Goal: Transaction & Acquisition: Download file/media

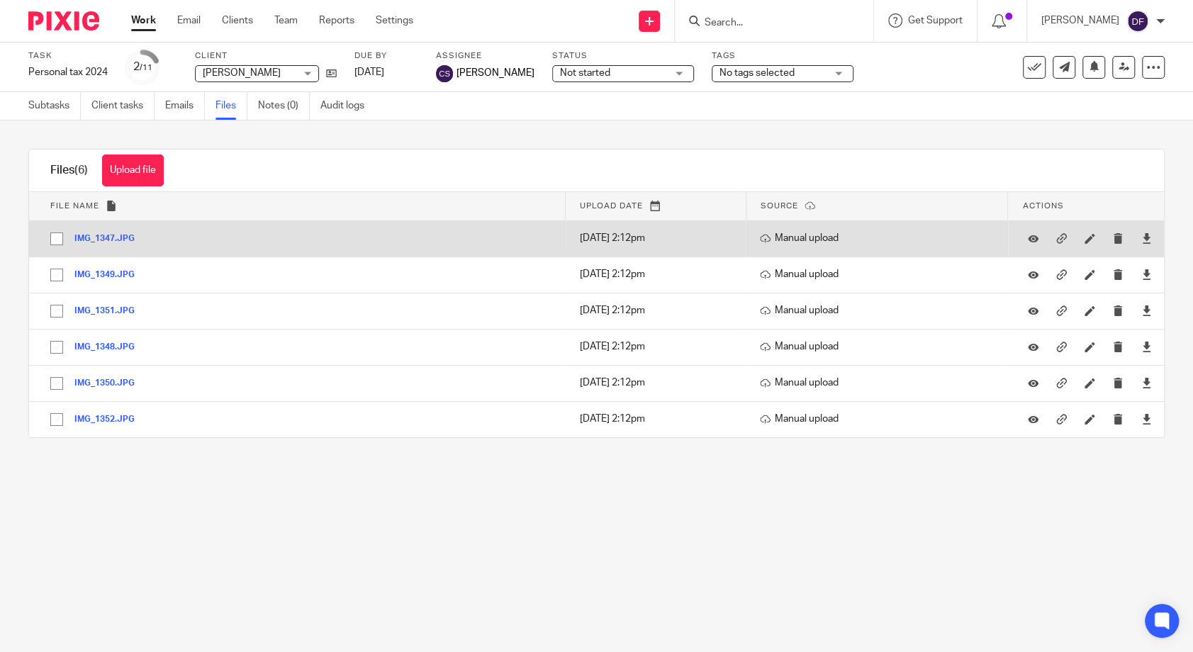
click at [56, 237] on input "checkbox" at bounding box center [56, 238] width 27 height 27
checkbox input "true"
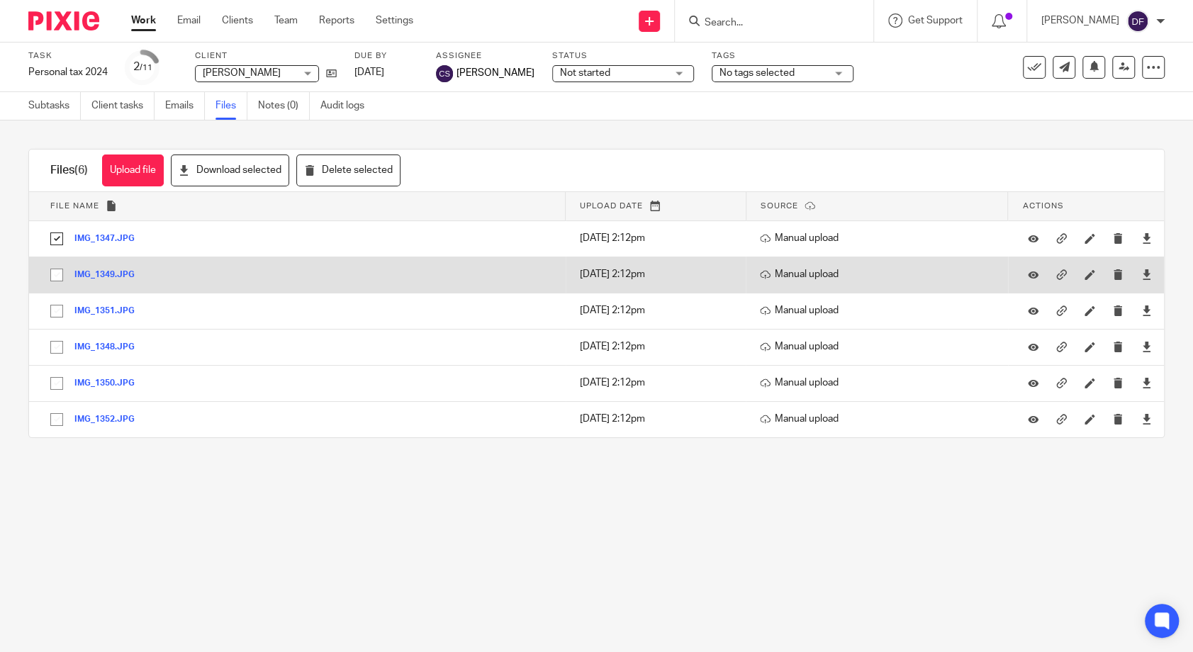
click at [53, 275] on input "checkbox" at bounding box center [56, 275] width 27 height 27
checkbox input "true"
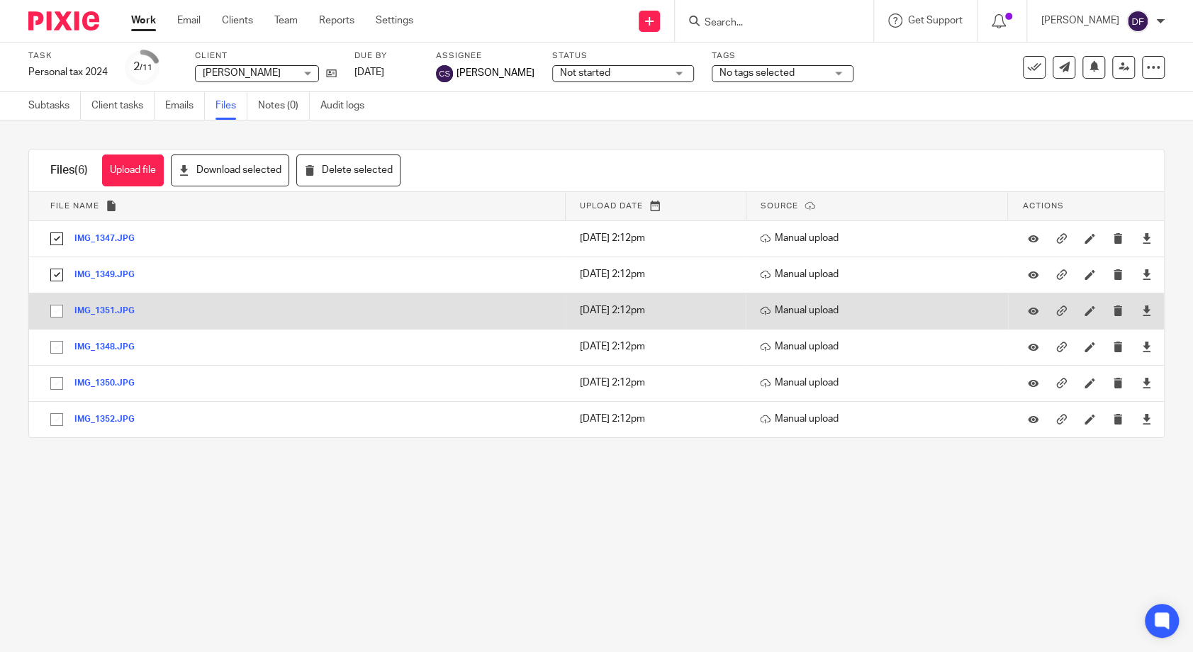
click at [49, 311] on input "checkbox" at bounding box center [56, 311] width 27 height 27
click at [55, 305] on input "checkbox" at bounding box center [56, 311] width 27 height 27
click at [60, 313] on input "checkbox" at bounding box center [56, 311] width 27 height 27
checkbox input "true"
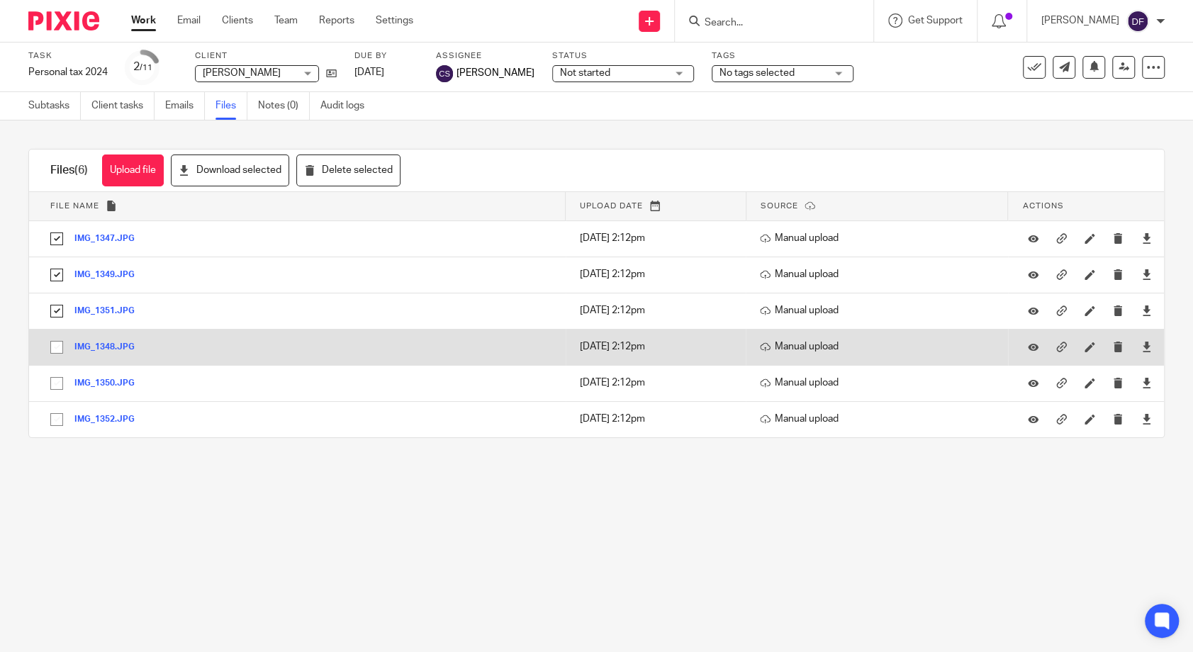
click at [60, 347] on input "checkbox" at bounding box center [56, 347] width 27 height 27
checkbox input "true"
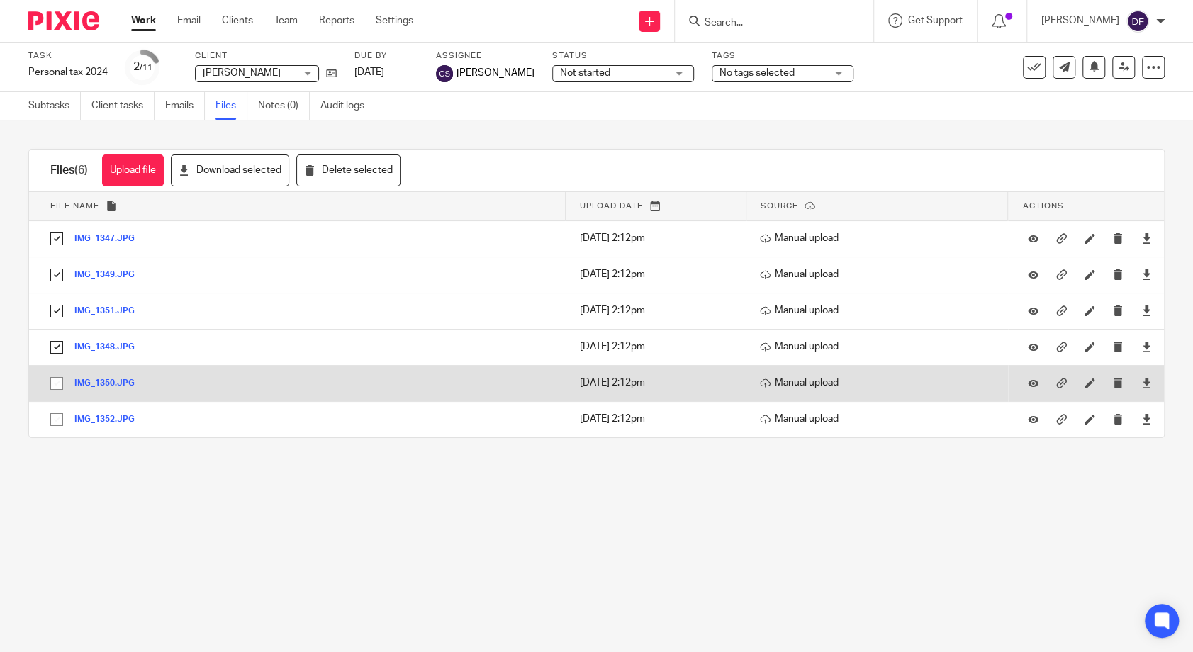
click at [50, 381] on input "checkbox" at bounding box center [56, 383] width 27 height 27
checkbox input "true"
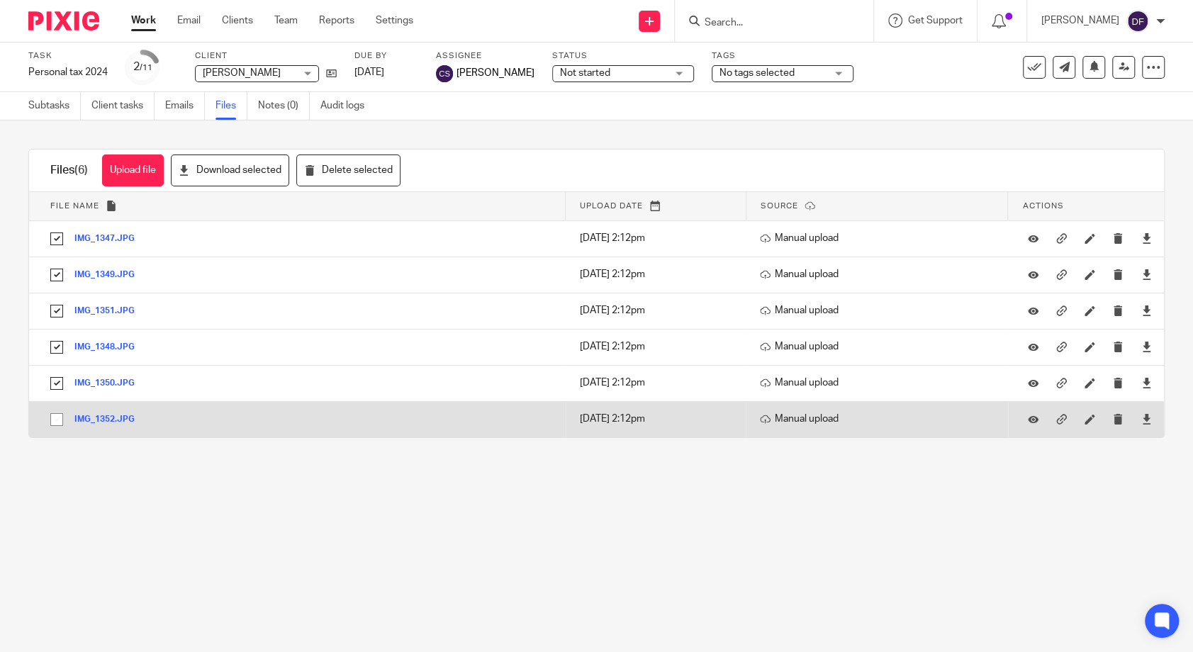
click at [57, 419] on input "checkbox" at bounding box center [56, 419] width 27 height 27
checkbox input "true"
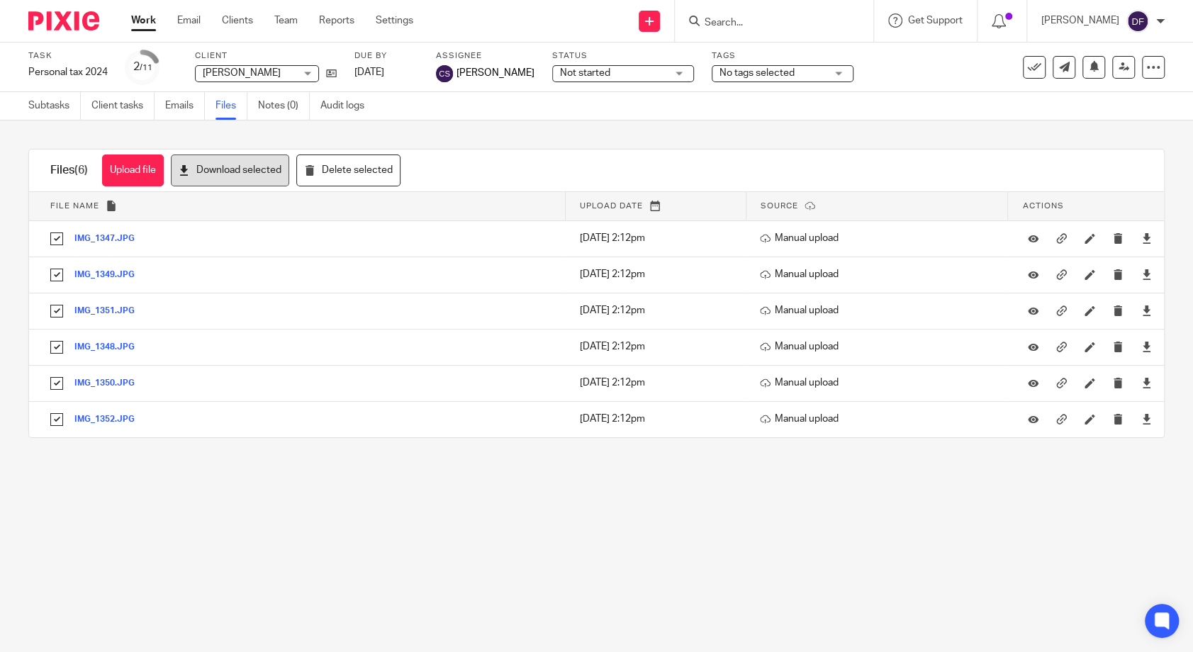
click at [247, 168] on button "Download selected" at bounding box center [230, 171] width 118 height 32
